Goal: Book appointment/travel/reservation

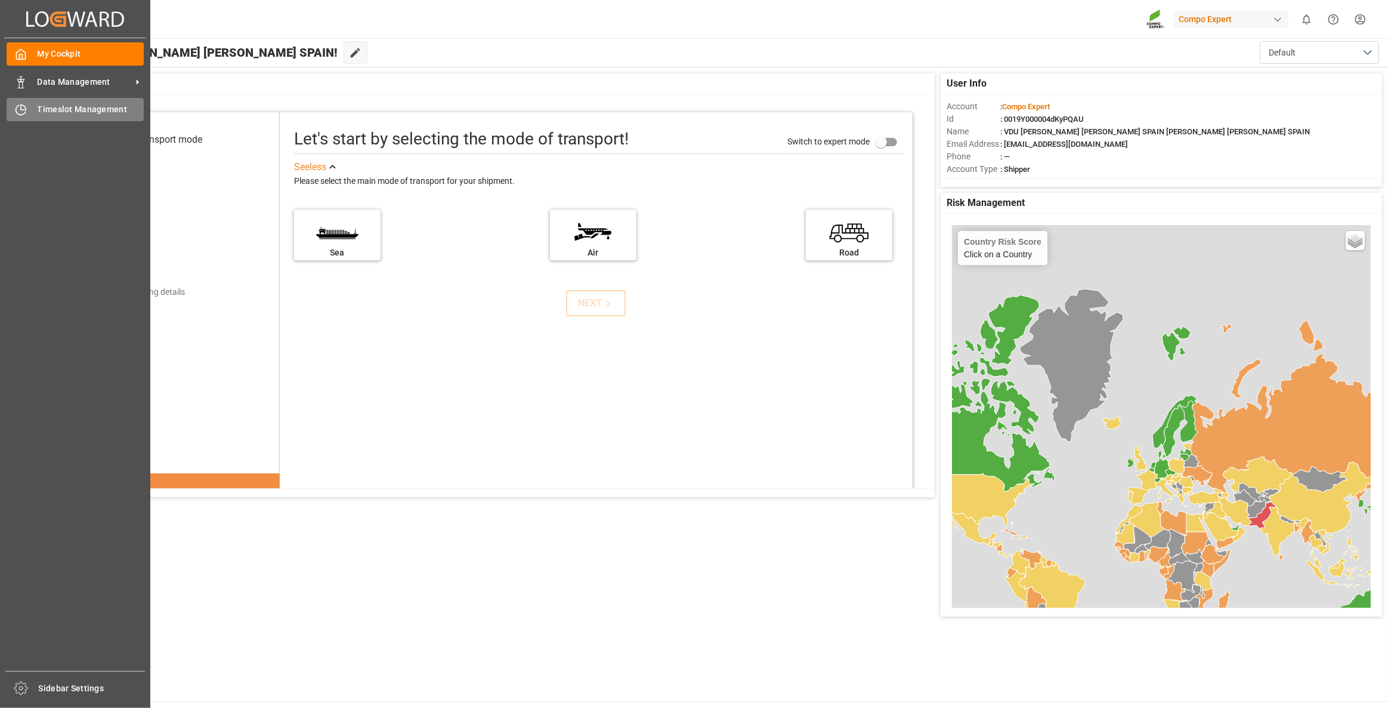
click at [72, 102] on div "Timeslot Management Timeslot Management" at bounding box center [75, 109] width 137 height 23
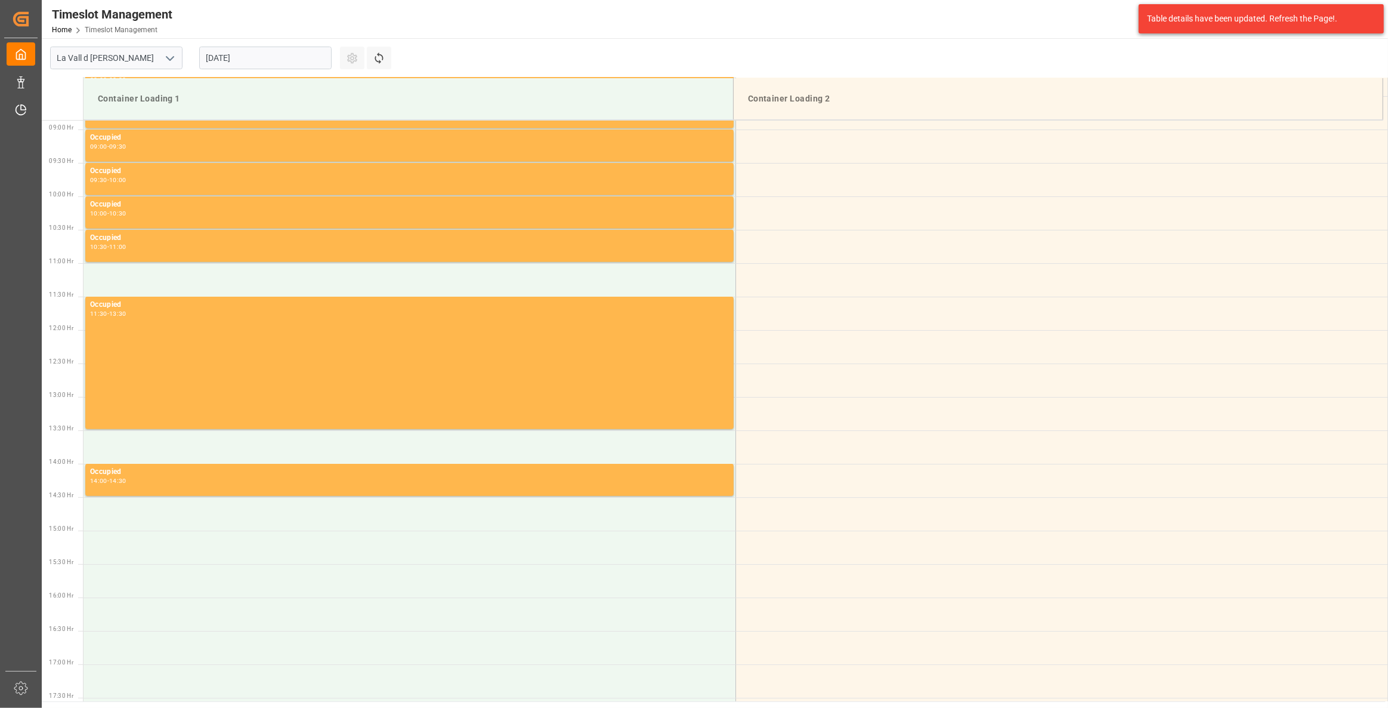
scroll to position [594, 0]
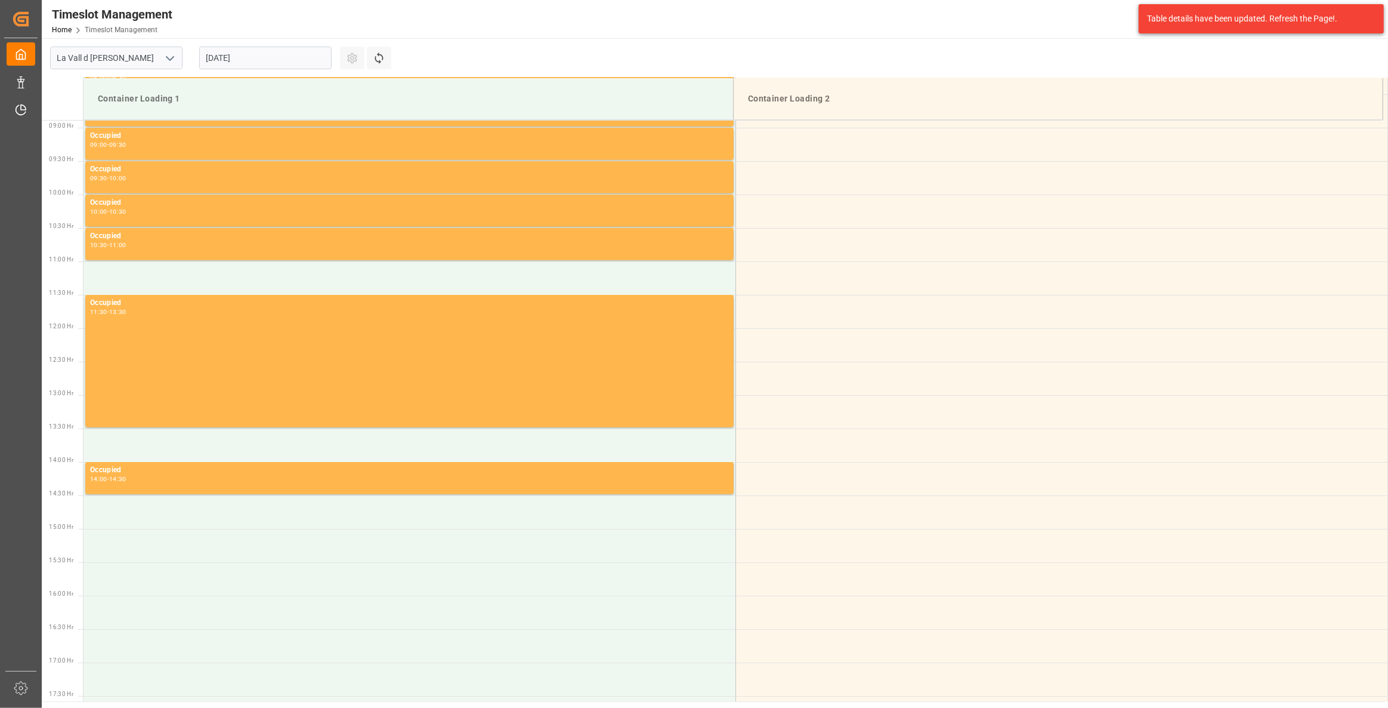
drag, startPoint x: 236, startPoint y: 41, endPoint x: 237, endPoint y: 50, distance: 9.6
click at [236, 42] on div "[DATE]" at bounding box center [265, 57] width 149 height 39
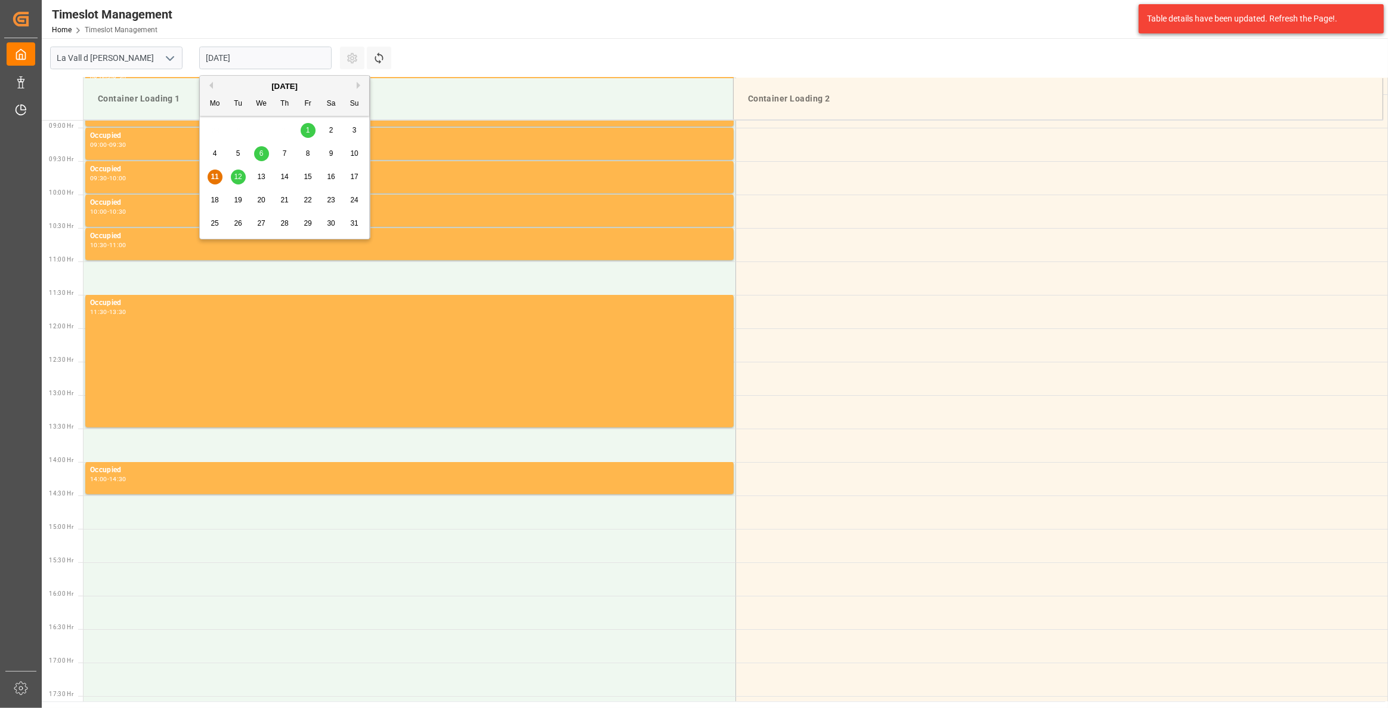
click at [239, 53] on input "[DATE]" at bounding box center [265, 58] width 132 height 23
click at [239, 177] on span "12" at bounding box center [238, 176] width 8 height 8
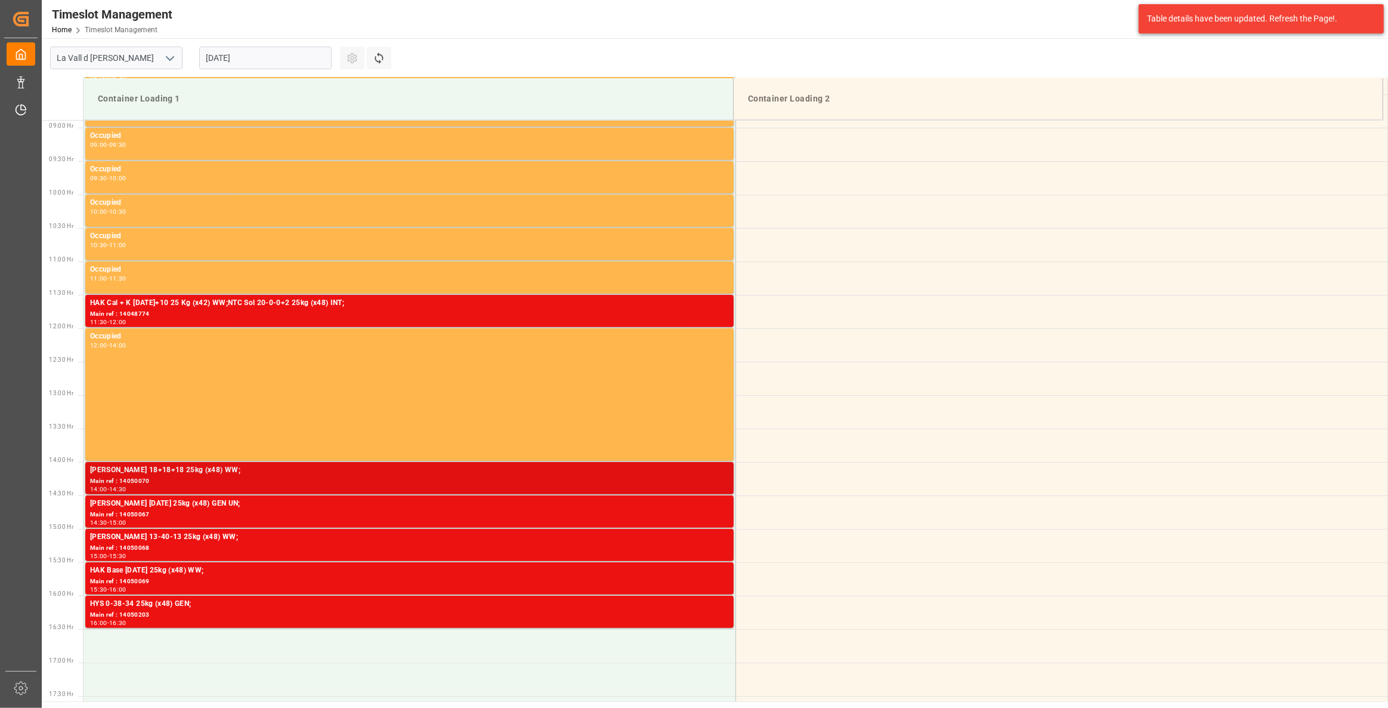
click at [120, 474] on div "[PERSON_NAME] 18+18+18 25kg (x48) WW;" at bounding box center [409, 470] width 639 height 12
